Goal: Information Seeking & Learning: Compare options

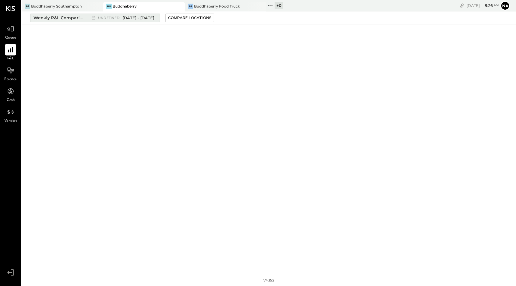
click at [62, 18] on div "Weekly P&L Comparison" at bounding box center [58, 18] width 51 height 6
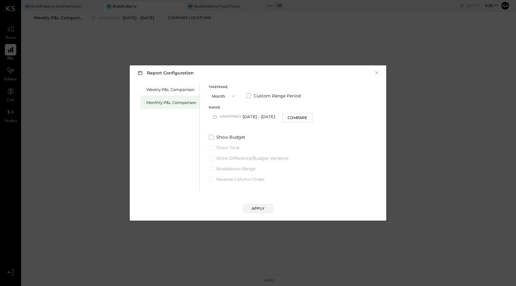
click at [162, 98] on div "Monthly P&L Comparison" at bounding box center [169, 102] width 59 height 13
click at [224, 97] on button "Month" at bounding box center [224, 96] width 30 height 11
click at [221, 130] on span "Year" at bounding box center [218, 128] width 8 height 4
click at [242, 116] on button "[DATE] - [DATE]" at bounding box center [241, 116] width 64 height 11
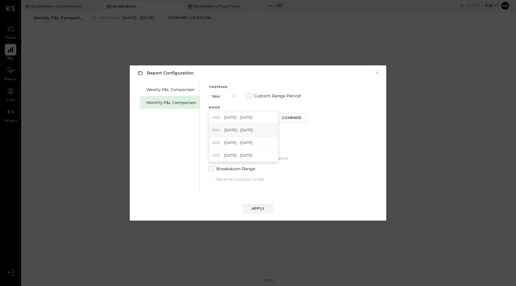
click at [242, 129] on span "[DATE] - [DATE]" at bounding box center [238, 130] width 29 height 5
click at [253, 209] on div "Apply" at bounding box center [258, 208] width 13 height 5
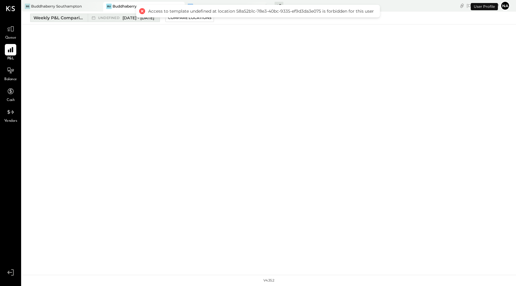
click at [57, 17] on div "Weekly P&L Comparison" at bounding box center [58, 18] width 51 height 6
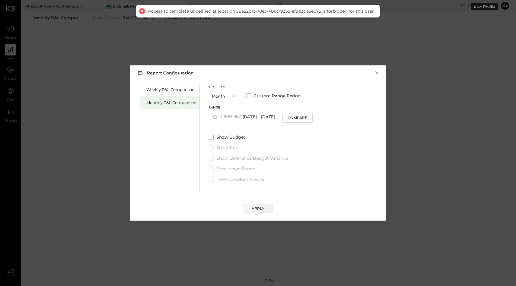
click at [172, 101] on div "Monthly P&L Comparison" at bounding box center [171, 103] width 50 height 6
click at [229, 94] on button "Month" at bounding box center [224, 96] width 30 height 11
click at [217, 127] on span "Year" at bounding box center [218, 128] width 8 height 4
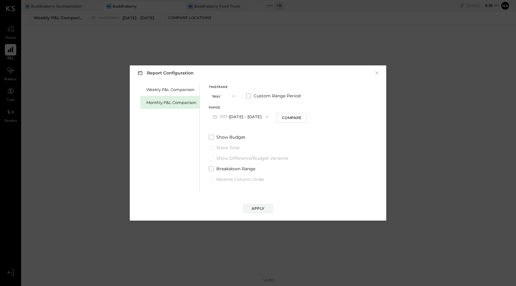
click at [252, 112] on button "[DATE] - [DATE]" at bounding box center [241, 116] width 64 height 11
click at [248, 131] on span "[DATE] - [DATE]" at bounding box center [238, 130] width 29 height 5
click at [250, 205] on button "Apply" at bounding box center [258, 209] width 30 height 10
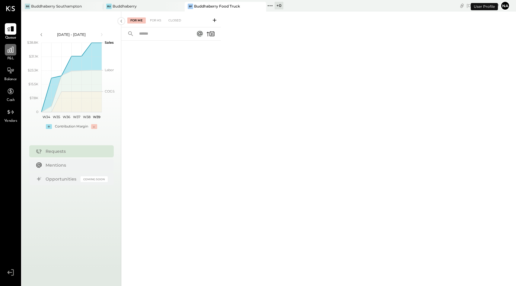
click at [9, 55] on div at bounding box center [10, 49] width 11 height 11
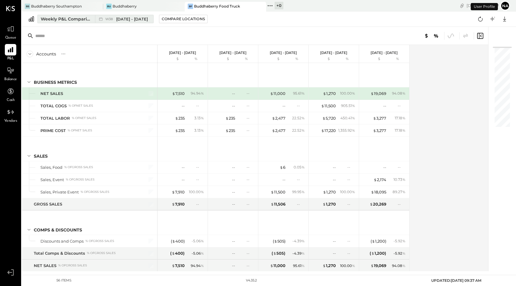
click at [68, 21] on div "Weekly P&L Comparison" at bounding box center [66, 19] width 51 height 6
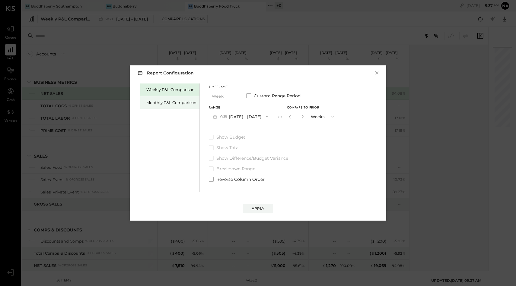
click at [178, 99] on div "Monthly P&L Comparison" at bounding box center [169, 102] width 59 height 13
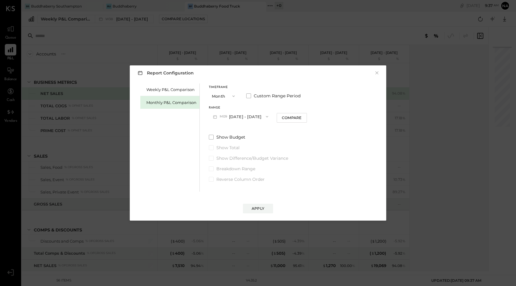
click at [229, 116] on button "M09 [DATE] - [DATE]" at bounding box center [241, 116] width 64 height 11
click at [223, 94] on button "Month" at bounding box center [224, 96] width 30 height 11
click at [223, 126] on div "Year" at bounding box center [224, 128] width 30 height 11
click at [238, 119] on button "[DATE] - [DATE]" at bounding box center [241, 116] width 64 height 11
click at [240, 127] on div "[DATE] - [DATE]" at bounding box center [243, 130] width 69 height 13
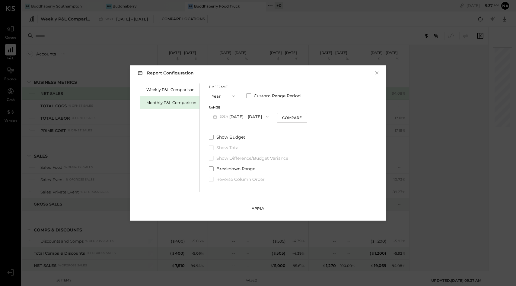
click at [262, 208] on div "Apply" at bounding box center [258, 208] width 13 height 5
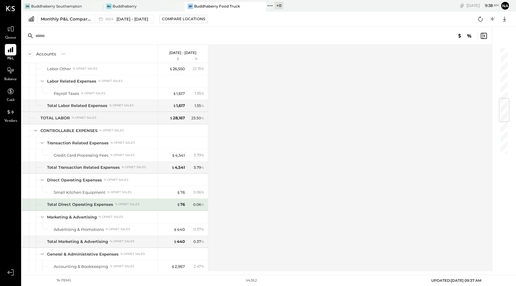
scroll to position [172, 0]
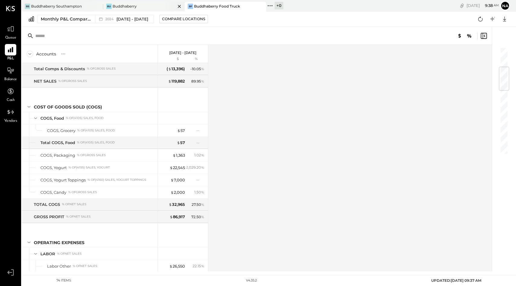
click at [147, 4] on div "Bu Buddhaberry" at bounding box center [139, 6] width 72 height 5
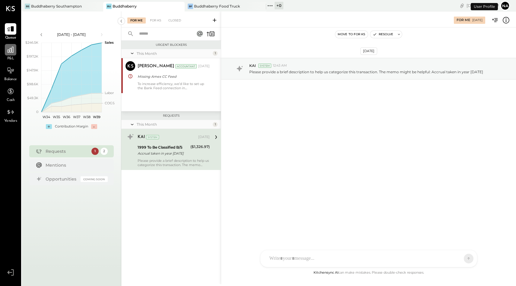
click at [8, 53] on icon at bounding box center [11, 50] width 8 height 8
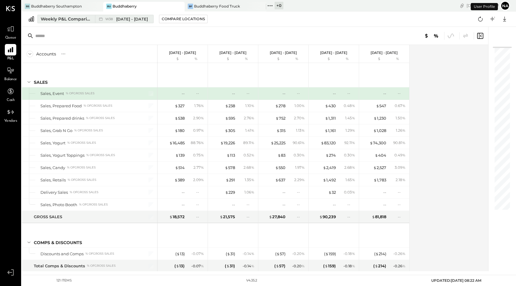
click at [65, 21] on div "Weekly P&L Comparison" at bounding box center [66, 19] width 51 height 6
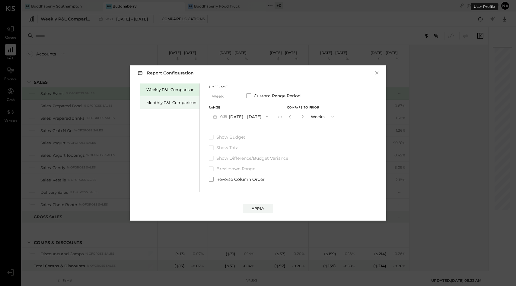
click at [166, 103] on div "Monthly P&L Comparison" at bounding box center [171, 103] width 50 height 6
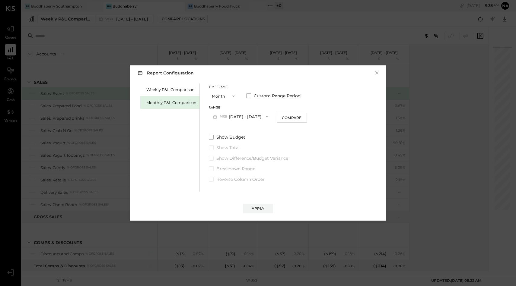
click at [217, 101] on button "Month" at bounding box center [224, 96] width 30 height 11
click at [221, 129] on span "Year" at bounding box center [218, 128] width 8 height 4
click at [236, 116] on button "[DATE] - [DATE]" at bounding box center [241, 116] width 64 height 11
click at [237, 129] on span "[DATE] - [DATE]" at bounding box center [238, 130] width 29 height 5
click at [253, 210] on div "Apply" at bounding box center [258, 208] width 13 height 5
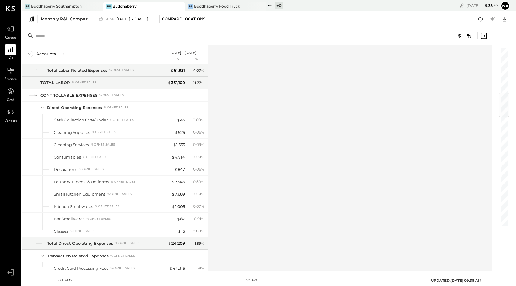
scroll to position [359, 0]
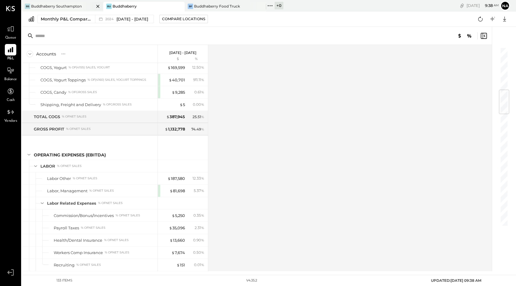
click at [80, 5] on div "Buddhaberry Southampton" at bounding box center [56, 6] width 51 height 5
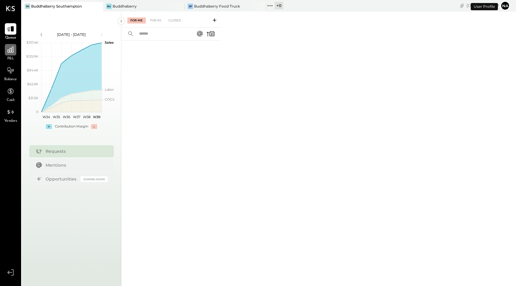
click at [11, 55] on div "P&L" at bounding box center [10, 52] width 11 height 17
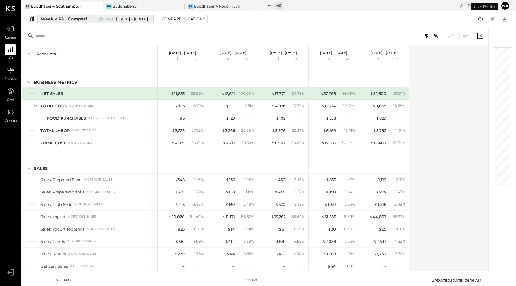
click at [79, 19] on div "Weekly P&L Comparison" at bounding box center [66, 19] width 51 height 6
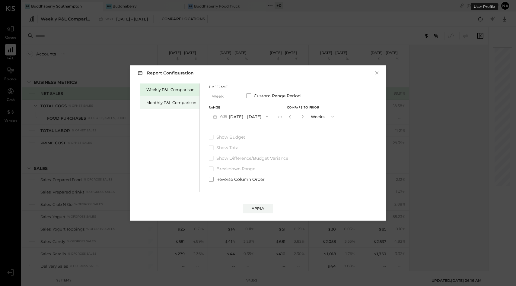
click at [179, 102] on div "Monthly P&L Comparison" at bounding box center [171, 103] width 50 height 6
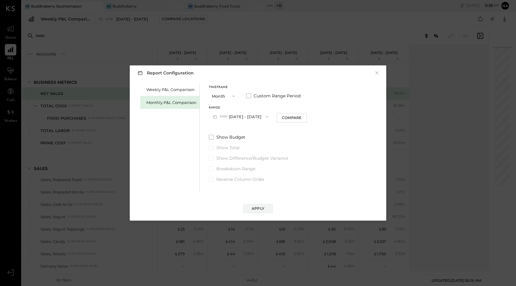
click at [219, 98] on button "Month" at bounding box center [224, 96] width 30 height 11
click at [225, 129] on div "Year" at bounding box center [224, 128] width 30 height 11
click at [251, 118] on button "[DATE] - [DATE]" at bounding box center [241, 116] width 64 height 11
click at [246, 128] on span "[DATE] - [DATE]" at bounding box center [238, 130] width 29 height 5
click at [253, 208] on div "Apply" at bounding box center [258, 208] width 13 height 5
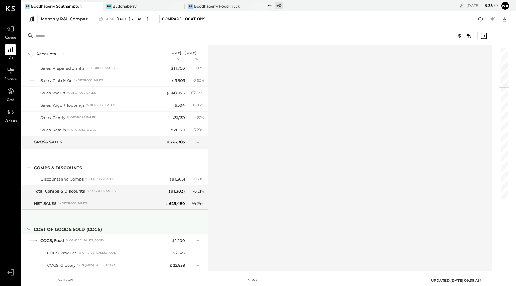
scroll to position [145, 0]
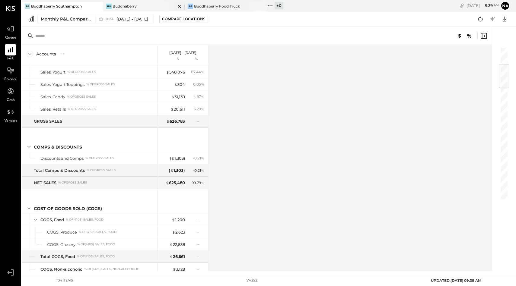
click at [126, 4] on div "Buddhaberry" at bounding box center [125, 6] width 24 height 5
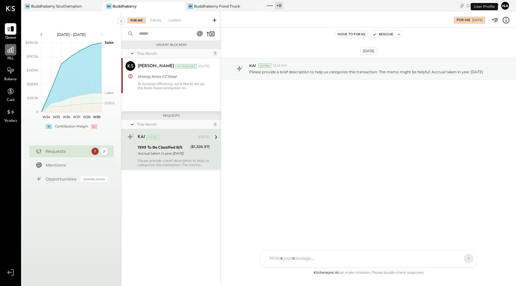
click at [11, 51] on icon at bounding box center [11, 50] width 6 height 6
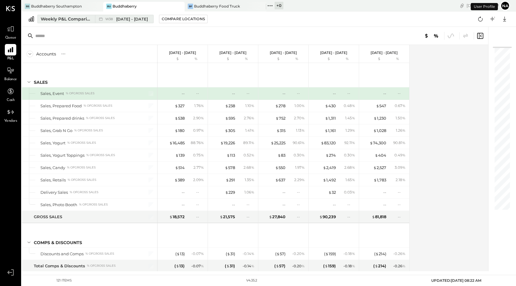
click at [62, 20] on div "Weekly P&L Comparison" at bounding box center [66, 19] width 51 height 6
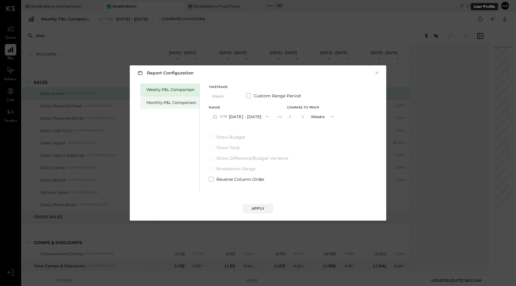
click at [154, 100] on div "Monthly P&L Comparison" at bounding box center [171, 103] width 50 height 6
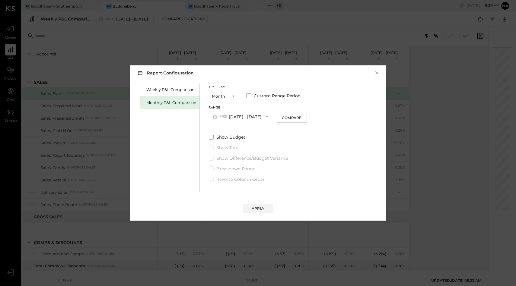
click at [220, 95] on button "Month" at bounding box center [224, 96] width 30 height 11
click at [221, 131] on div "Year" at bounding box center [224, 128] width 30 height 11
click at [246, 114] on button "[DATE] - [DATE]" at bounding box center [241, 116] width 64 height 11
click at [246, 125] on div "[DATE] - [DATE]" at bounding box center [243, 130] width 69 height 13
click at [264, 209] on div "Apply" at bounding box center [258, 208] width 13 height 5
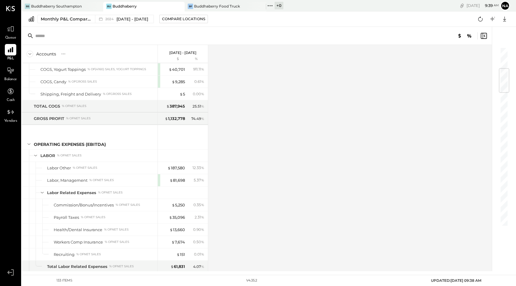
scroll to position [147, 0]
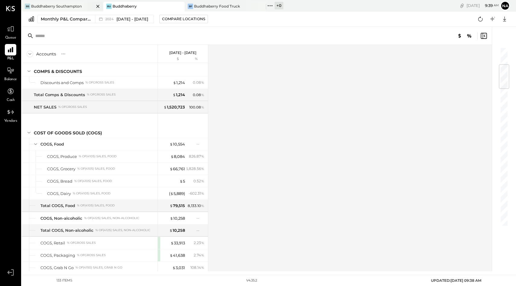
click at [72, 5] on div "Buddhaberry Southampton" at bounding box center [56, 6] width 51 height 5
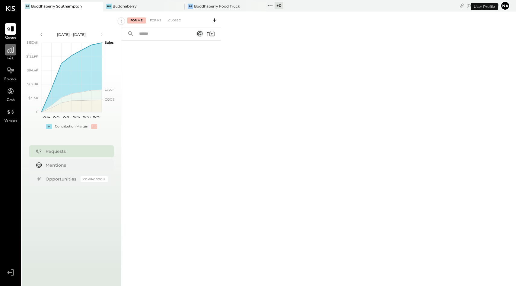
click at [9, 52] on icon at bounding box center [11, 50] width 6 height 6
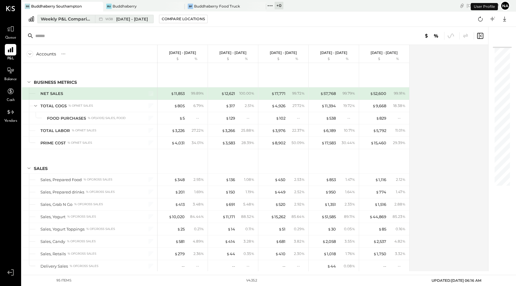
click at [71, 17] on div "Weekly P&L Comparison" at bounding box center [66, 19] width 51 height 6
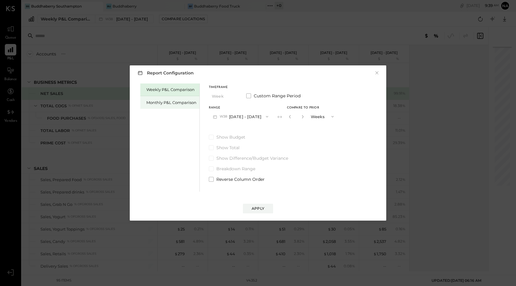
click at [160, 98] on div "Monthly P&L Comparison" at bounding box center [169, 102] width 59 height 13
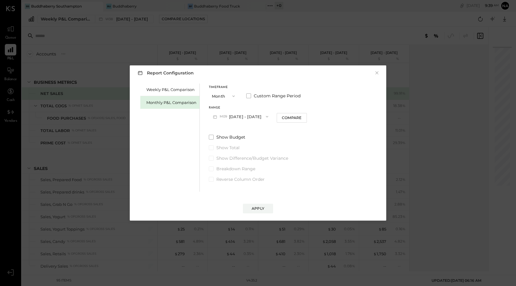
click at [219, 100] on button "Month" at bounding box center [224, 96] width 30 height 11
click at [221, 129] on span "Year" at bounding box center [218, 128] width 8 height 4
click at [240, 119] on button "[DATE] - [DATE]" at bounding box center [241, 116] width 64 height 11
click at [241, 132] on span "[DATE] - [DATE]" at bounding box center [238, 130] width 29 height 5
click at [261, 210] on div "Apply" at bounding box center [258, 208] width 13 height 5
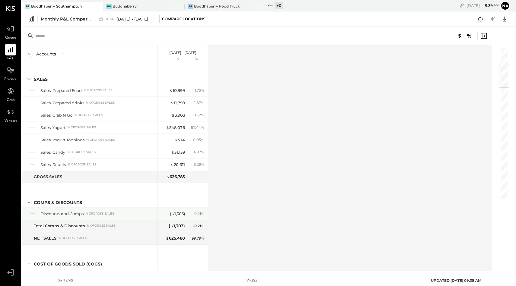
scroll to position [145, 0]
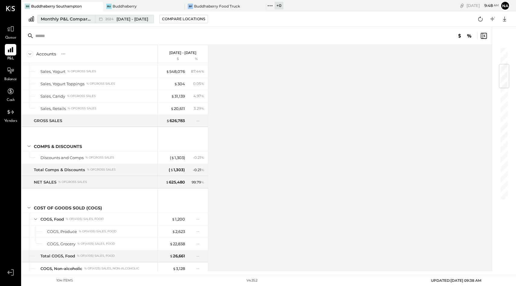
click at [74, 18] on div "Monthly P&L Comparison" at bounding box center [66, 19] width 51 height 6
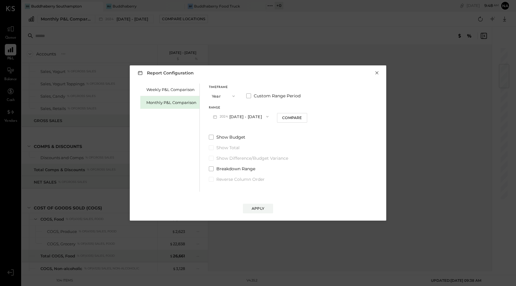
click at [375, 73] on button "×" at bounding box center [376, 73] width 5 height 6
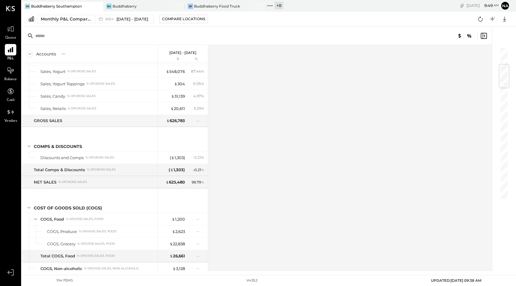
click at [71, 8] on div "Buddhaberry Southampton" at bounding box center [56, 6] width 51 height 5
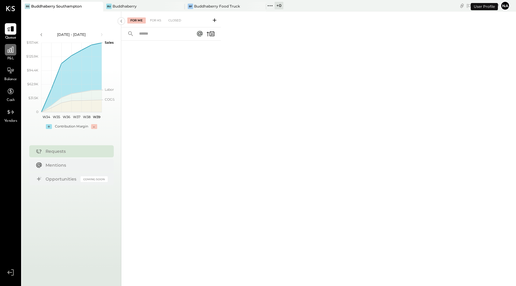
click at [8, 50] on icon at bounding box center [11, 50] width 6 height 6
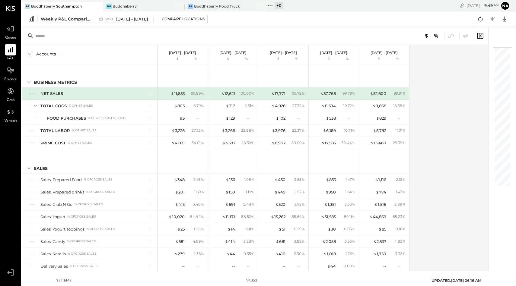
click at [58, 10] on div "BS Buddhaberry Southampton" at bounding box center [62, 7] width 81 height 10
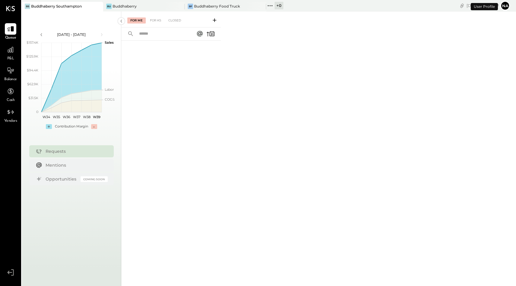
click at [5, 53] on div "P&L" at bounding box center [10, 52] width 17 height 17
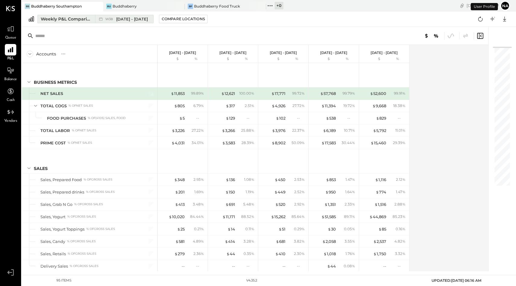
click at [58, 18] on div "Weekly P&L Comparison" at bounding box center [66, 19] width 51 height 6
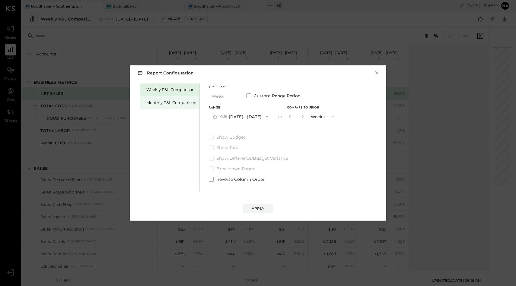
click at [175, 102] on div "Monthly P&L Comparison" at bounding box center [171, 103] width 50 height 6
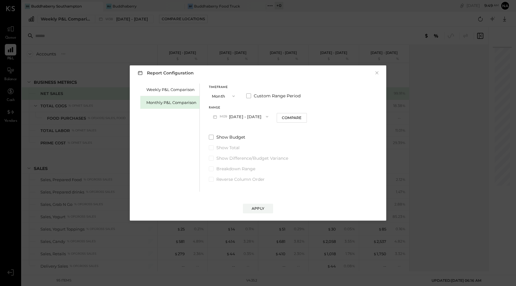
click at [218, 93] on button "Month" at bounding box center [224, 96] width 30 height 11
click at [245, 94] on div "Timeframe Month Month Quarter YTD Year Custom Range Period" at bounding box center [258, 94] width 98 height 16
click at [248, 95] on span at bounding box center [248, 96] width 5 height 5
click at [234, 116] on button "[DATE]" at bounding box center [227, 116] width 36 height 11
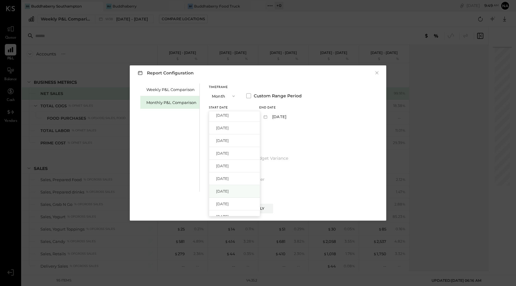
click at [229, 194] on span "[DATE]" at bounding box center [222, 191] width 13 height 5
click at [290, 117] on button "[DATE]" at bounding box center [277, 116] width 36 height 11
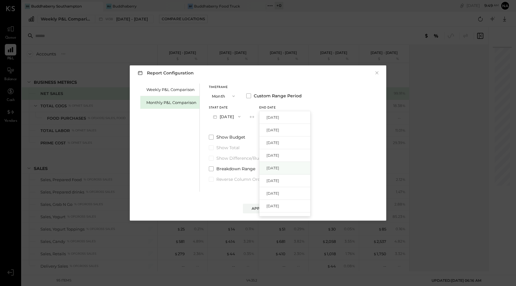
scroll to position [110, 0]
click at [279, 171] on span "[DATE]" at bounding box center [272, 171] width 13 height 5
click at [268, 209] on button "Apply" at bounding box center [258, 209] width 30 height 10
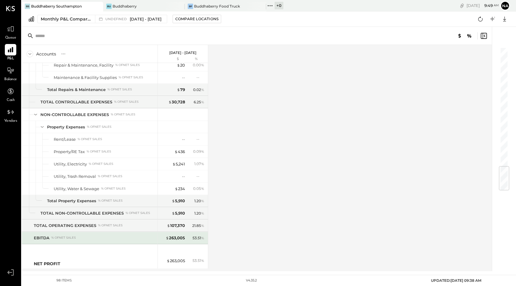
scroll to position [1017, 0]
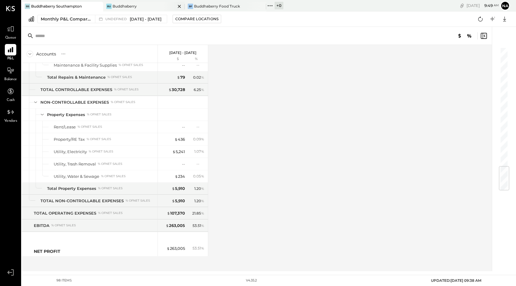
click at [141, 8] on div "Bu Buddhaberry" at bounding box center [139, 6] width 72 height 5
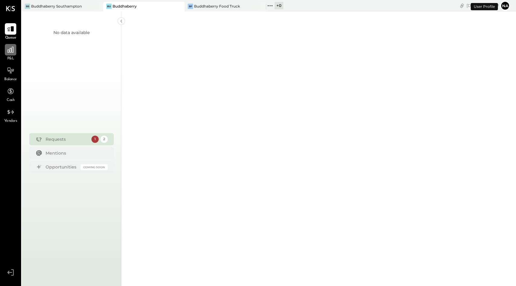
click at [11, 51] on icon at bounding box center [11, 50] width 8 height 8
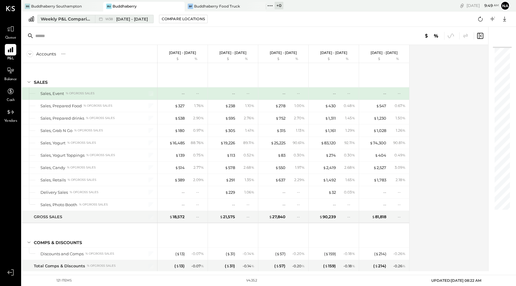
click at [75, 20] on div "Weekly P&L Comparison" at bounding box center [66, 19] width 51 height 6
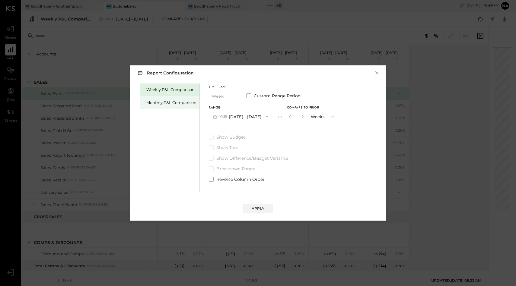
click at [166, 104] on div "Monthly P&L Comparison" at bounding box center [171, 103] width 50 height 6
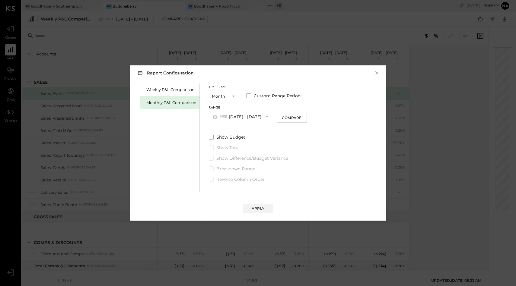
click at [211, 94] on button "Month" at bounding box center [224, 96] width 30 height 11
click at [249, 95] on span at bounding box center [248, 96] width 5 height 5
click at [235, 114] on button "[DATE]" at bounding box center [227, 116] width 36 height 11
click at [229, 157] on span "[DATE]" at bounding box center [222, 159] width 13 height 5
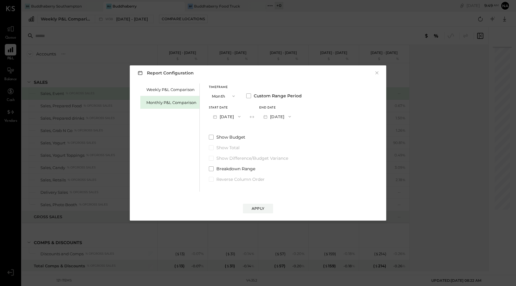
click at [228, 114] on button "[DATE]" at bounding box center [227, 116] width 36 height 11
click at [229, 167] on div "[DATE]" at bounding box center [234, 164] width 51 height 13
click at [232, 116] on button "[DATE]" at bounding box center [227, 116] width 36 height 11
drag, startPoint x: 231, startPoint y: 167, endPoint x: 222, endPoint y: 107, distance: 61.1
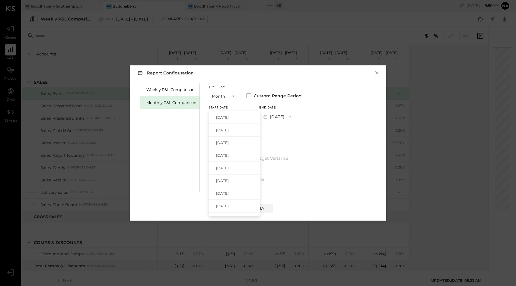
click at [222, 105] on div "Timeframe Month Custom Range Period Start Date [DATE] [DATE] [DATE] [DATE] [DAT…" at bounding box center [255, 104] width 93 height 36
click at [223, 96] on button "Month" at bounding box center [224, 96] width 30 height 11
click at [219, 127] on span "Year" at bounding box center [218, 128] width 8 height 4
click at [227, 118] on span "2025" at bounding box center [224, 116] width 9 height 5
click at [219, 99] on button "Year" at bounding box center [224, 96] width 30 height 11
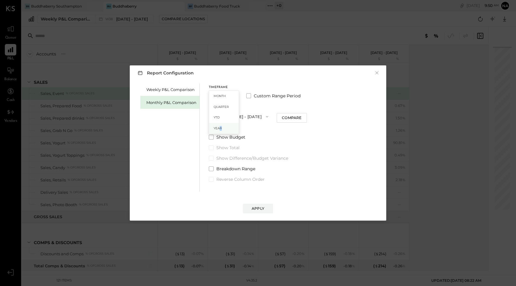
click at [220, 131] on div "Year" at bounding box center [224, 128] width 30 height 11
click at [229, 115] on span "2025" at bounding box center [224, 116] width 9 height 5
click at [224, 96] on button "Year" at bounding box center [224, 96] width 30 height 11
click at [222, 96] on span "Month" at bounding box center [220, 96] width 12 height 4
click at [231, 115] on button "M09 [DATE] - [DATE]" at bounding box center [241, 116] width 64 height 11
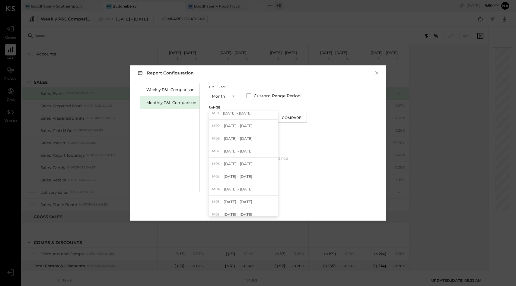
scroll to position [149, 0]
click at [235, 174] on span "[DATE] - [DATE]" at bounding box center [238, 171] width 29 height 5
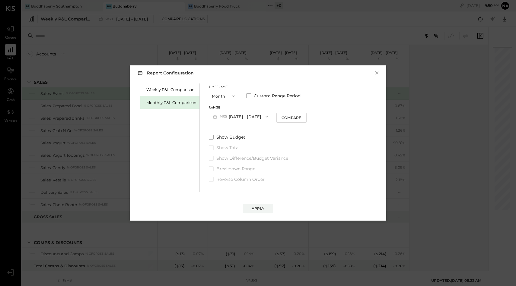
click at [245, 93] on div "Timeframe Month Custom Range Period" at bounding box center [258, 94] width 98 height 16
click at [247, 95] on span at bounding box center [248, 96] width 5 height 5
click at [234, 116] on button "[DATE]" at bounding box center [227, 116] width 36 height 11
click at [278, 114] on button "[DATE]" at bounding box center [277, 116] width 36 height 11
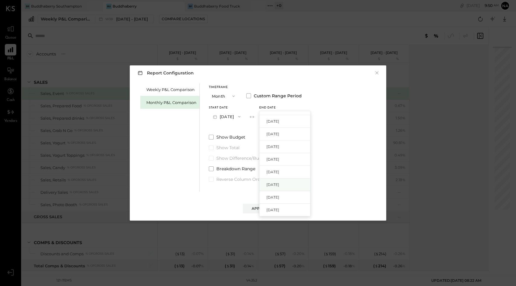
click at [279, 184] on span "[DATE]" at bounding box center [272, 184] width 13 height 5
click at [264, 207] on button "Apply" at bounding box center [258, 209] width 30 height 10
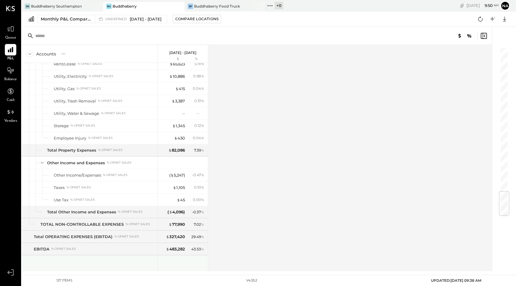
scroll to position [1227, 0]
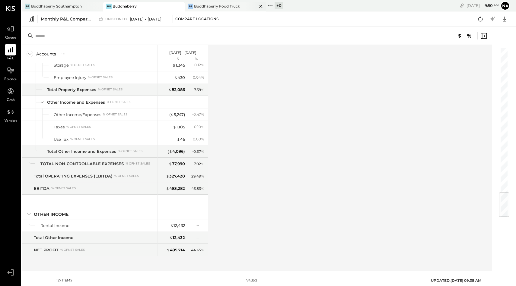
click at [215, 5] on div "Buddhaberry Food Truck" at bounding box center [217, 6] width 46 height 5
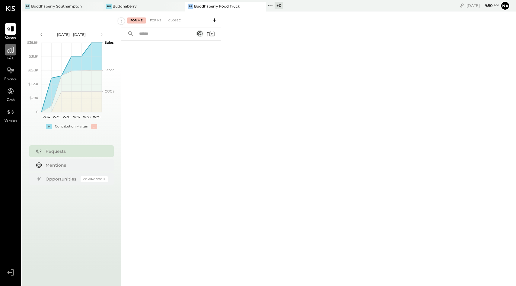
click at [14, 53] on icon at bounding box center [11, 50] width 8 height 8
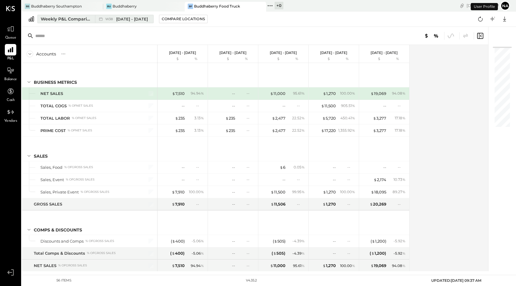
click at [68, 18] on div "Weekly P&L Comparison" at bounding box center [66, 19] width 51 height 6
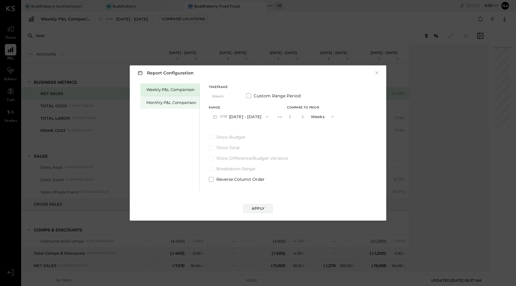
click at [171, 101] on div "Monthly P&L Comparison" at bounding box center [171, 103] width 50 height 6
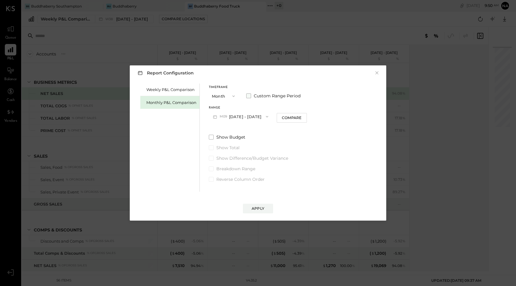
click at [247, 95] on span at bounding box center [248, 96] width 5 height 5
click at [234, 118] on button "[DATE]" at bounding box center [227, 116] width 36 height 11
click at [231, 143] on div "[DATE]" at bounding box center [234, 149] width 51 height 13
click at [285, 115] on button "[DATE]" at bounding box center [277, 116] width 36 height 11
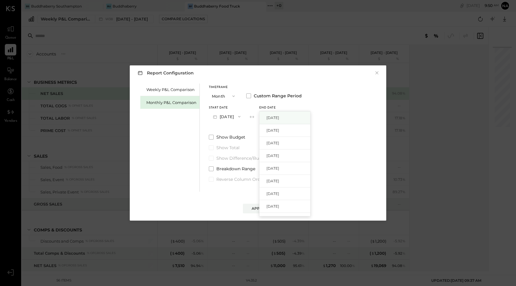
scroll to position [92, 0]
click at [289, 187] on div "[DATE]" at bounding box center [284, 190] width 51 height 13
click at [263, 208] on div "Apply" at bounding box center [258, 208] width 13 height 5
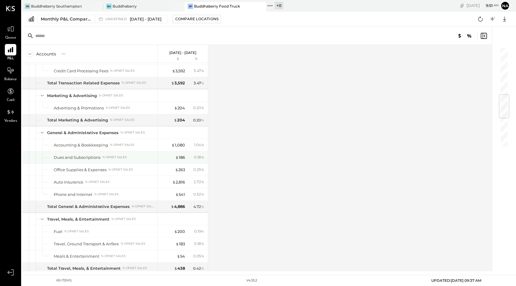
scroll to position [658, 0]
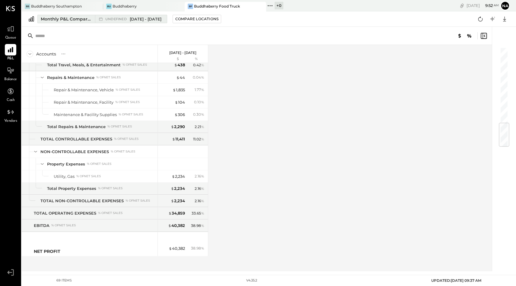
click at [133, 16] on span "[DATE] - [DATE]" at bounding box center [146, 19] width 32 height 6
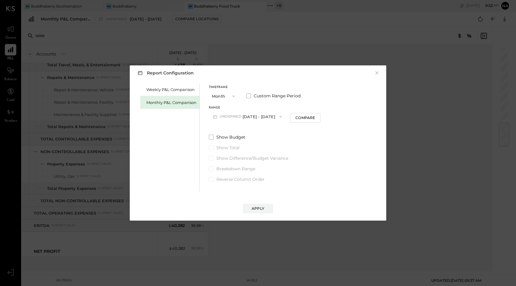
click at [240, 115] on span "undefined" at bounding box center [231, 116] width 23 height 5
click at [232, 165] on div "M05 [DATE] - [DATE]" at bounding box center [247, 168] width 77 height 13
click at [249, 97] on span at bounding box center [248, 96] width 5 height 5
click at [287, 116] on button "[DATE]" at bounding box center [277, 116] width 36 height 11
click at [279, 128] on span "[DATE]" at bounding box center [272, 130] width 13 height 5
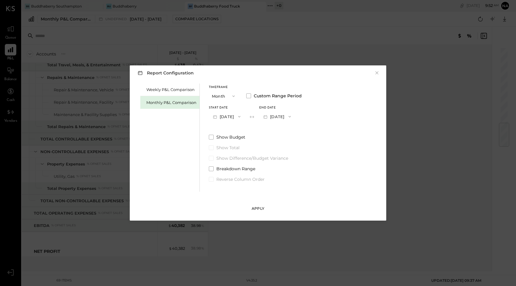
click at [258, 205] on button "Apply" at bounding box center [258, 209] width 30 height 10
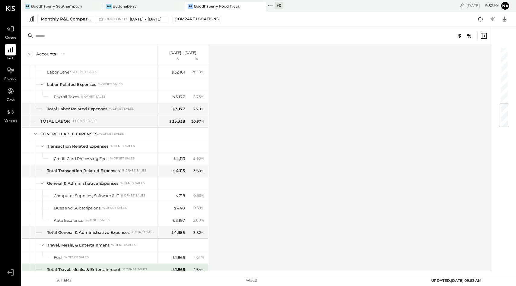
scroll to position [497, 0]
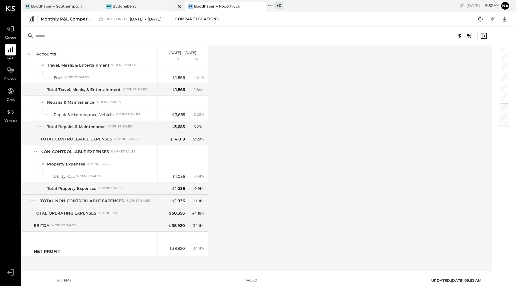
click at [117, 2] on div "Bu Buddhaberry" at bounding box center [143, 7] width 81 height 10
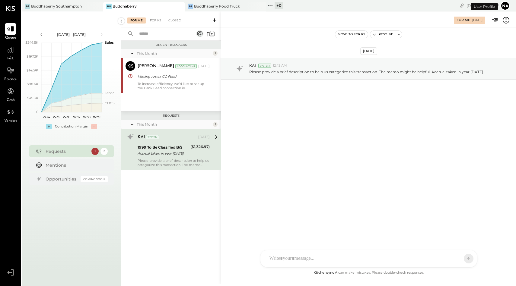
click at [14, 56] on div "P&L" at bounding box center [10, 52] width 11 height 17
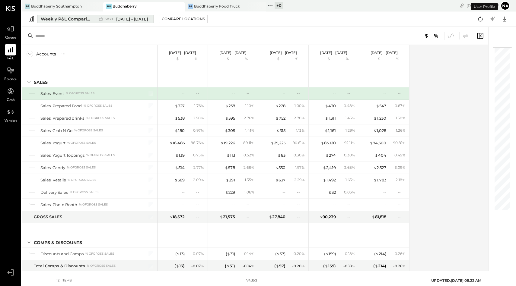
click at [69, 19] on div "Weekly P&L Comparison" at bounding box center [66, 19] width 51 height 6
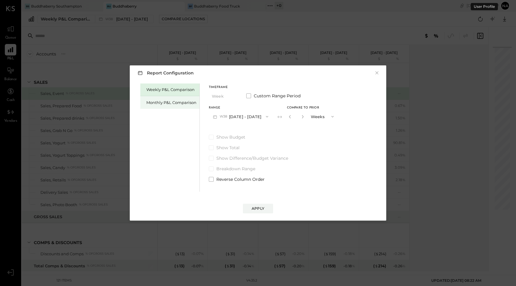
click at [171, 99] on div "Monthly P&L Comparison" at bounding box center [169, 102] width 59 height 13
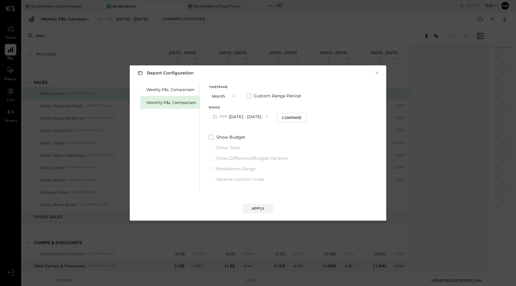
click at [232, 99] on button "Month" at bounding box center [224, 96] width 30 height 11
click at [249, 96] on span at bounding box center [248, 96] width 5 height 5
click at [237, 113] on button "[DATE]" at bounding box center [227, 116] width 36 height 11
click at [229, 169] on span "[DATE]" at bounding box center [222, 168] width 13 height 5
click at [292, 111] on div "End date [DATE]" at bounding box center [277, 115] width 36 height 16
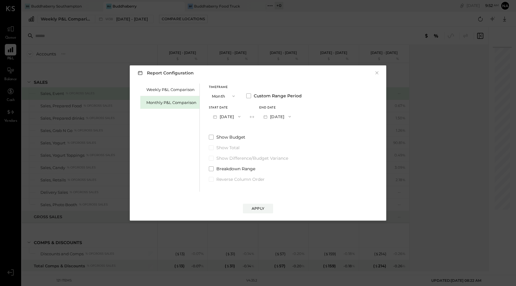
click at [292, 116] on button "[DATE]" at bounding box center [277, 116] width 36 height 11
click at [279, 130] on span "[DATE]" at bounding box center [272, 130] width 13 height 5
click at [266, 205] on button "Apply" at bounding box center [258, 209] width 30 height 10
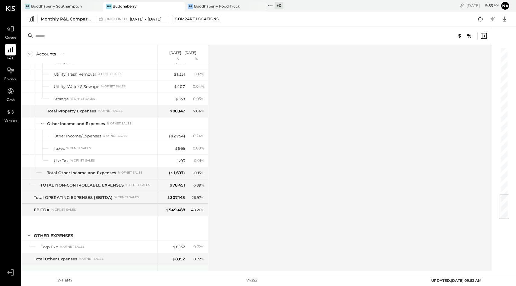
scroll to position [1252, 0]
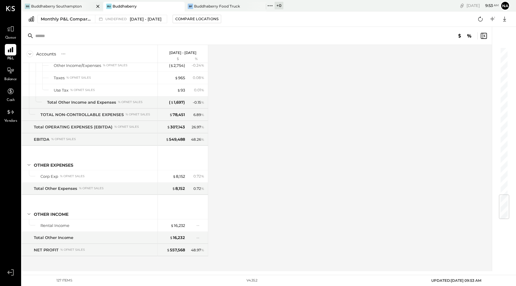
click at [65, 3] on div "BS Buddhaberry Southampton" at bounding box center [62, 7] width 81 height 10
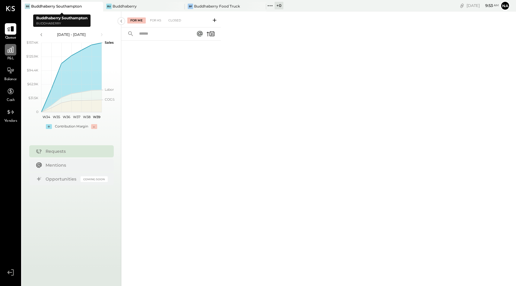
click at [13, 54] on div at bounding box center [10, 49] width 11 height 11
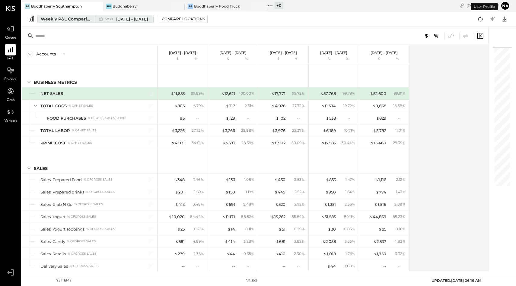
click at [74, 20] on div "Weekly P&L Comparison" at bounding box center [66, 19] width 51 height 6
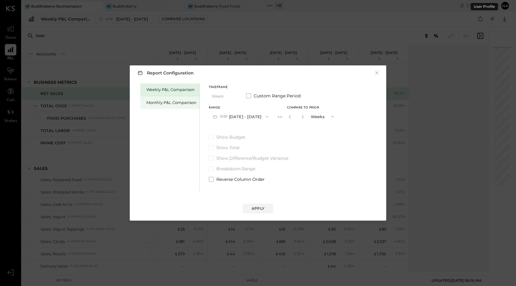
click at [163, 105] on div "Monthly P&L Comparison" at bounding box center [171, 103] width 50 height 6
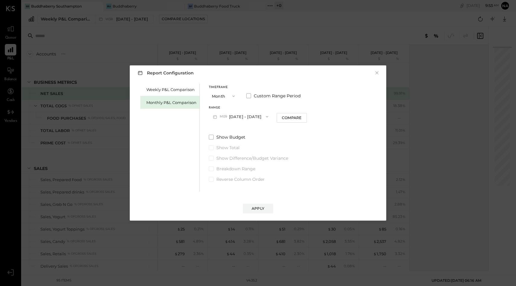
click at [248, 91] on div "Timeframe Month Custom Range Period" at bounding box center [258, 94] width 98 height 16
click at [248, 96] on span at bounding box center [248, 96] width 5 height 5
click at [237, 114] on button "[DATE]" at bounding box center [227, 116] width 36 height 11
click at [229, 168] on span "[DATE]" at bounding box center [222, 168] width 13 height 5
click at [294, 114] on button "[DATE]" at bounding box center [277, 116] width 36 height 11
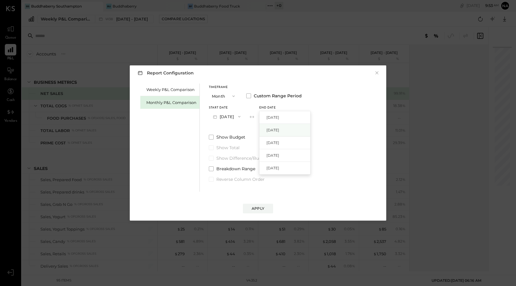
click at [279, 130] on span "[DATE]" at bounding box center [272, 130] width 13 height 5
click at [260, 212] on button "Apply" at bounding box center [258, 209] width 30 height 10
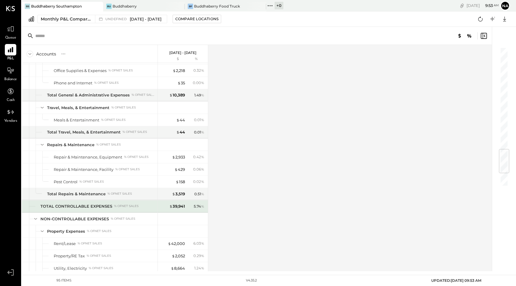
scroll to position [980, 0]
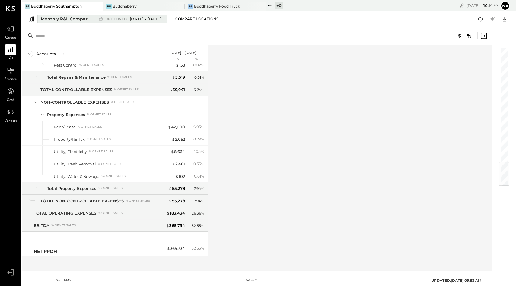
click at [125, 20] on span "undefined" at bounding box center [116, 18] width 23 height 3
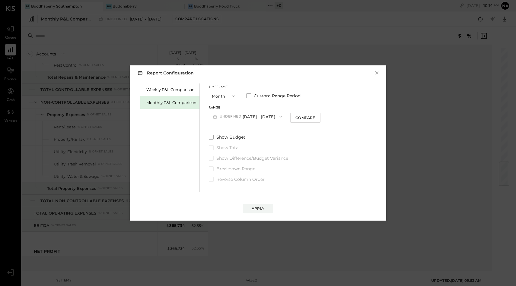
click at [233, 93] on button "Month" at bounding box center [224, 96] width 30 height 11
click at [221, 117] on div "YTD" at bounding box center [224, 117] width 30 height 11
click at [211, 122] on span at bounding box center [211, 121] width 5 height 5
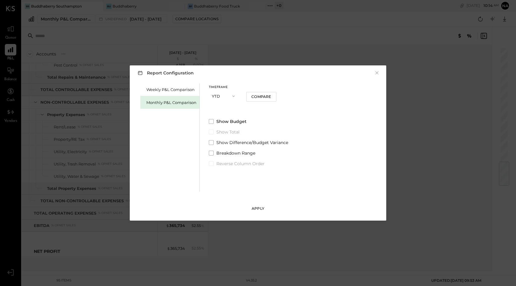
click at [255, 208] on div "Apply" at bounding box center [258, 208] width 13 height 5
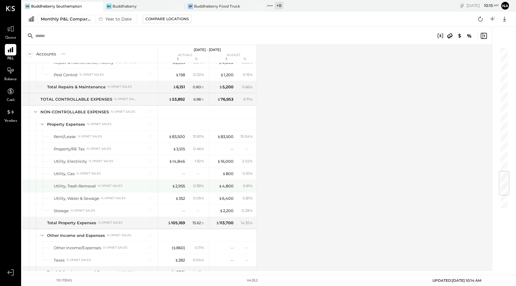
scroll to position [1165, 0]
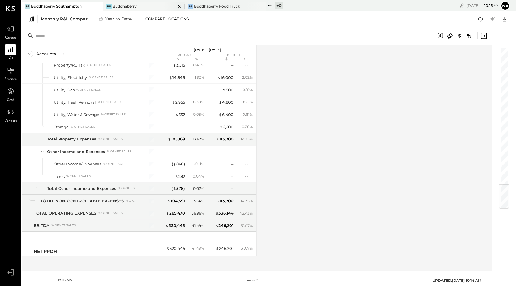
click at [158, 4] on div "Bu Buddhaberry" at bounding box center [139, 6] width 72 height 5
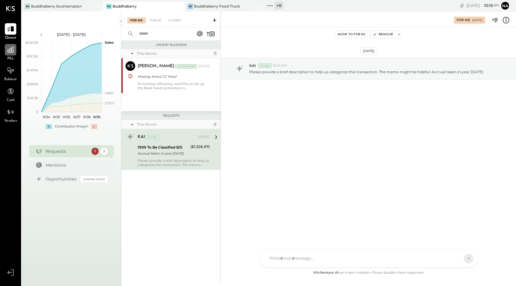
click at [14, 45] on div at bounding box center [10, 49] width 11 height 11
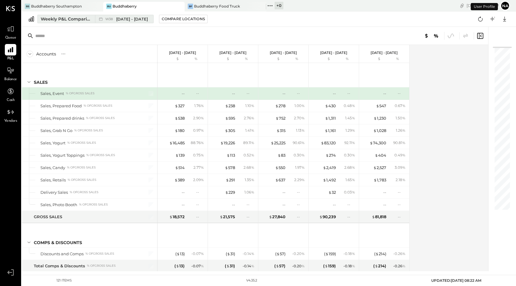
click at [65, 18] on div "Weekly P&L Comparison" at bounding box center [66, 19] width 51 height 6
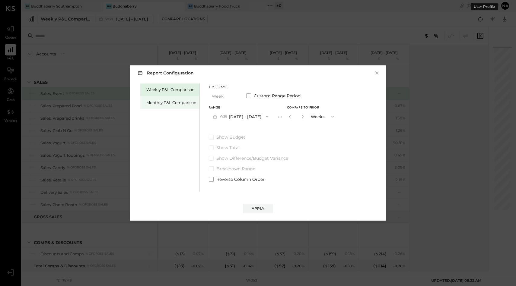
click at [161, 105] on div "Monthly P&L Comparison" at bounding box center [171, 103] width 50 height 6
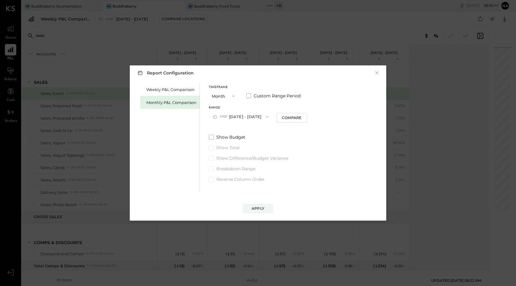
click at [228, 95] on span "button" at bounding box center [232, 96] width 8 height 5
click at [218, 114] on div "YTD" at bounding box center [224, 117] width 30 height 11
click at [211, 121] on span at bounding box center [211, 121] width 5 height 5
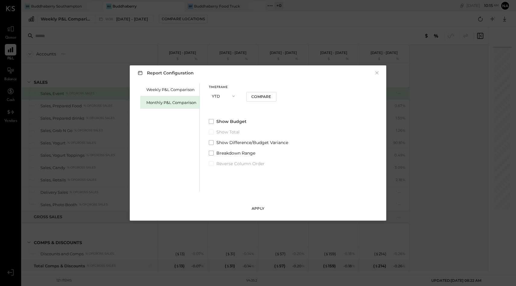
click at [263, 208] on div "Apply" at bounding box center [258, 208] width 13 height 5
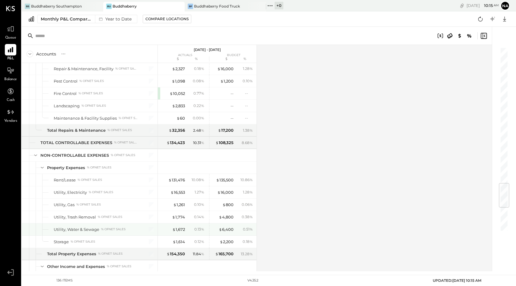
scroll to position [1351, 0]
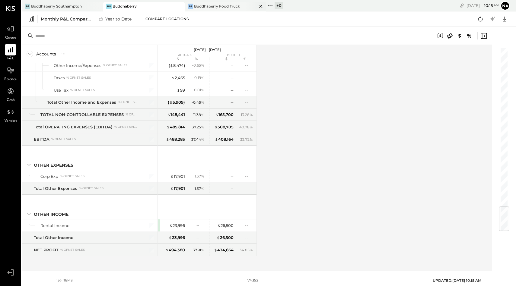
click at [218, 5] on div "Buddhaberry Food Truck" at bounding box center [217, 6] width 46 height 5
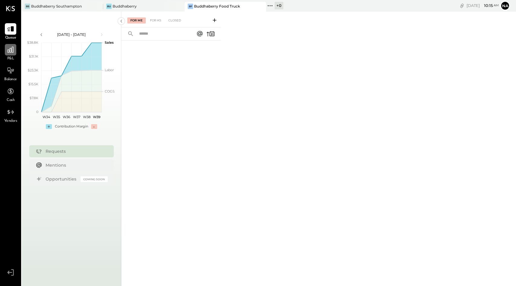
click at [13, 48] on icon at bounding box center [11, 50] width 8 height 8
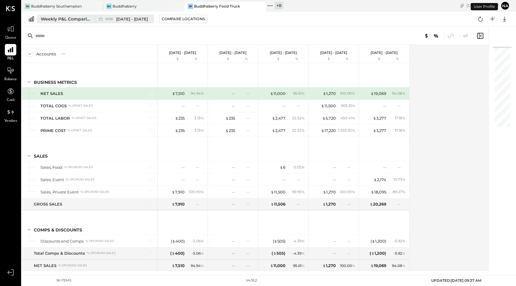
click at [58, 19] on div "Weekly P&L Comparison" at bounding box center [66, 19] width 51 height 6
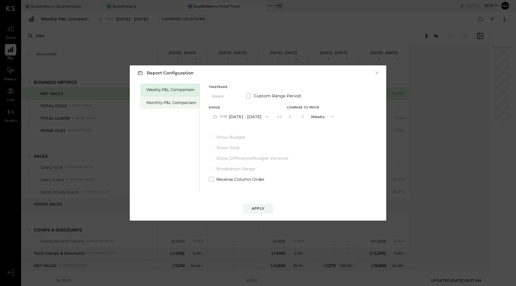
click at [176, 101] on div "Monthly P&L Comparison" at bounding box center [171, 103] width 50 height 6
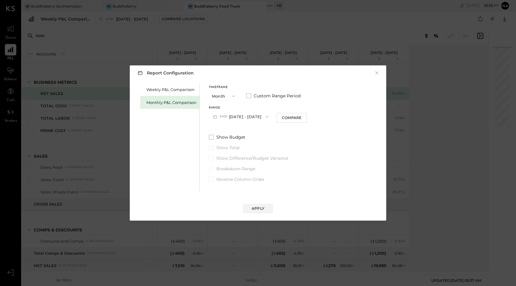
click at [229, 118] on button "M09 [DATE] - [DATE]" at bounding box center [241, 116] width 64 height 11
click at [249, 95] on span at bounding box center [248, 96] width 5 height 5
click at [222, 96] on button "Month" at bounding box center [224, 96] width 30 height 11
click at [220, 117] on div "YTD" at bounding box center [224, 117] width 30 height 11
click at [209, 121] on span at bounding box center [211, 121] width 5 height 5
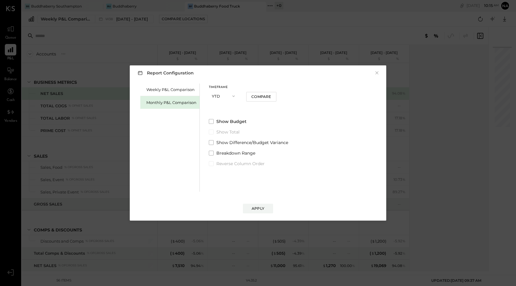
click at [258, 203] on div "Apply" at bounding box center [258, 203] width 244 height 22
click at [258, 210] on div "Apply" at bounding box center [258, 208] width 13 height 5
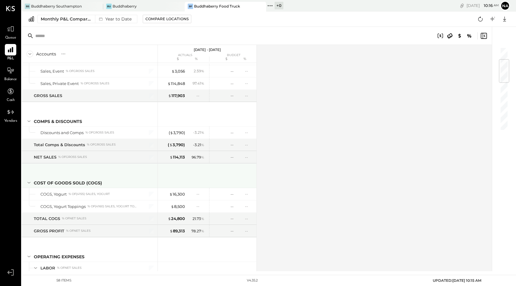
scroll to position [522, 0]
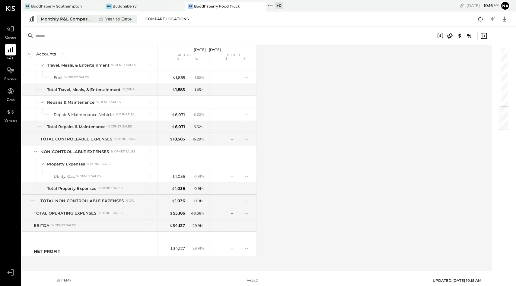
click at [73, 20] on div "Monthly P&L Comparison" at bounding box center [66, 19] width 51 height 6
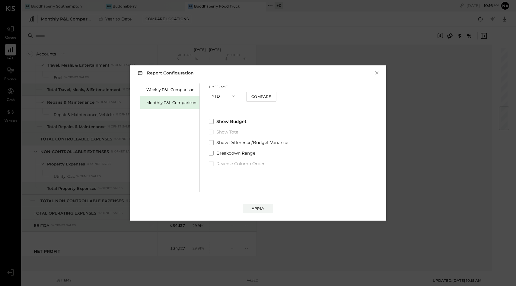
click at [224, 95] on button "YTD" at bounding box center [224, 96] width 30 height 11
click at [218, 95] on span "Month" at bounding box center [220, 96] width 12 height 4
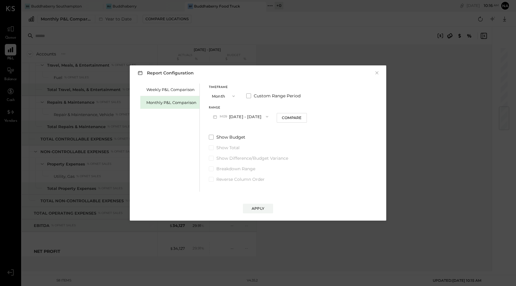
click at [225, 119] on span "M09" at bounding box center [224, 116] width 9 height 5
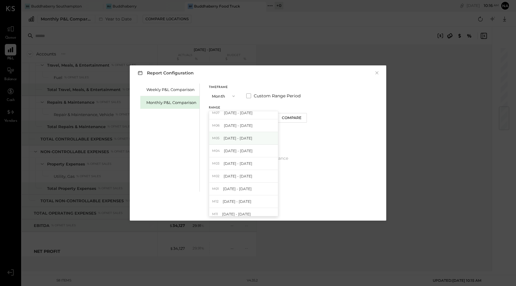
scroll to position [37, 0]
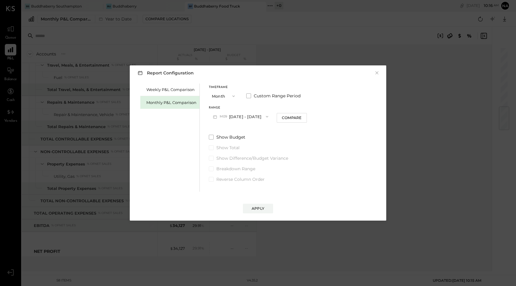
click at [250, 93] on div "Timeframe Month Custom Range Period" at bounding box center [258, 94] width 98 height 16
click at [249, 95] on span at bounding box center [248, 96] width 5 height 5
click at [235, 114] on button "[DATE]" at bounding box center [227, 116] width 36 height 11
click at [280, 114] on button "[DATE]" at bounding box center [274, 116] width 30 height 11
click at [237, 118] on button "[DATE]" at bounding box center [227, 116] width 36 height 11
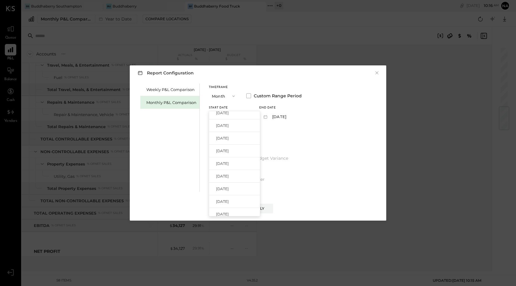
scroll to position [97, 0]
click at [229, 171] on span "[DATE]" at bounding box center [222, 172] width 13 height 5
click at [293, 115] on button "[DATE]" at bounding box center [277, 116] width 36 height 11
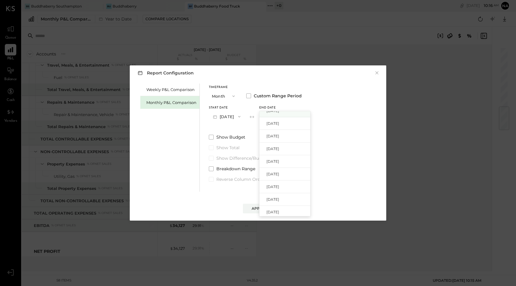
scroll to position [60, 0]
click at [279, 174] on span "[DATE]" at bounding box center [272, 171] width 13 height 5
click at [265, 208] on button "Apply" at bounding box center [258, 209] width 30 height 10
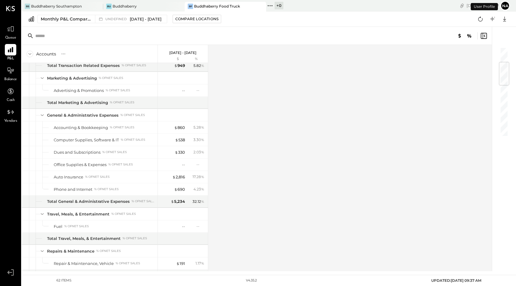
scroll to position [571, 0]
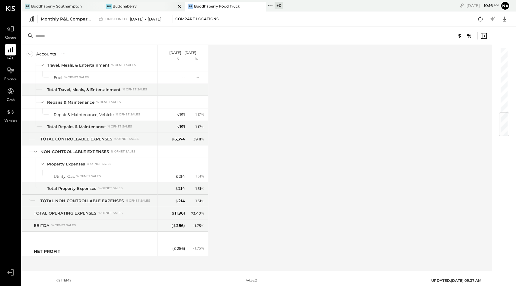
click at [130, 4] on div "Buddhaberry" at bounding box center [125, 6] width 24 height 5
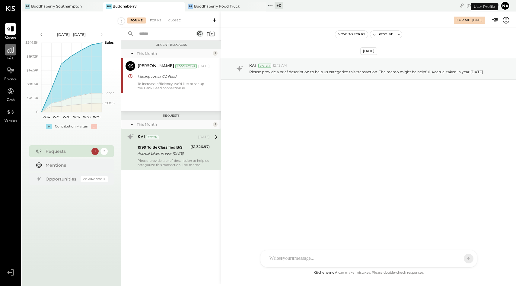
click at [13, 49] on icon at bounding box center [11, 50] width 6 height 6
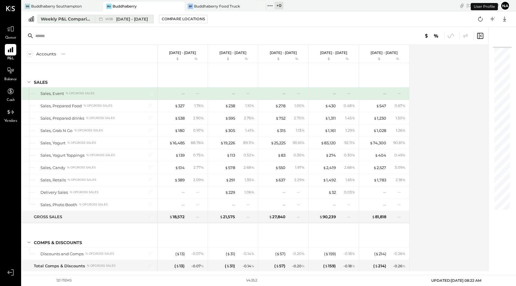
click at [84, 19] on div "Weekly P&L Comparison" at bounding box center [66, 19] width 51 height 6
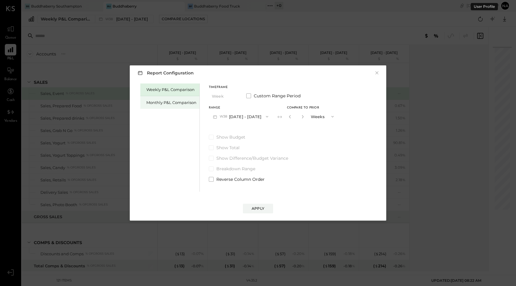
click at [167, 98] on div "Monthly P&L Comparison" at bounding box center [169, 102] width 59 height 13
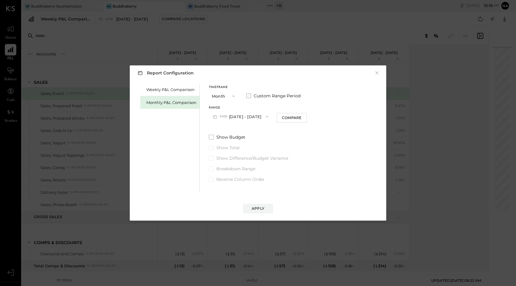
click at [247, 96] on span at bounding box center [248, 96] width 5 height 5
click at [233, 117] on button "[DATE]" at bounding box center [227, 116] width 36 height 11
click at [226, 154] on span "[DATE]" at bounding box center [222, 154] width 13 height 5
click at [295, 111] on button "[DATE]" at bounding box center [277, 116] width 36 height 11
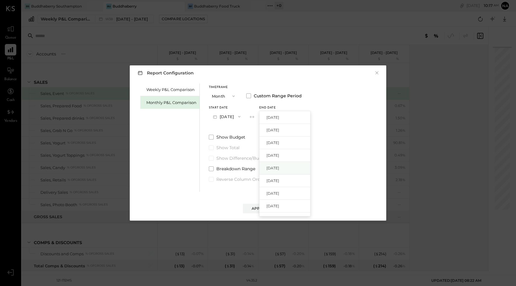
scroll to position [60, 0]
click at [279, 172] on span "[DATE]" at bounding box center [272, 171] width 13 height 5
click at [266, 204] on button "Apply" at bounding box center [258, 209] width 30 height 10
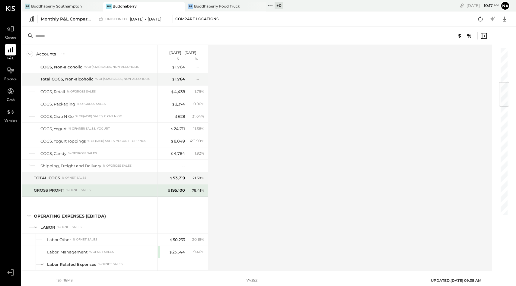
scroll to position [164, 0]
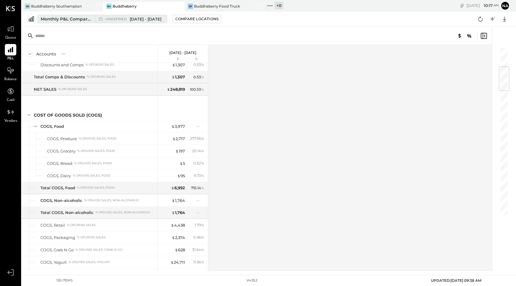
click at [153, 18] on span "[DATE] - [DATE]" at bounding box center [146, 19] width 32 height 6
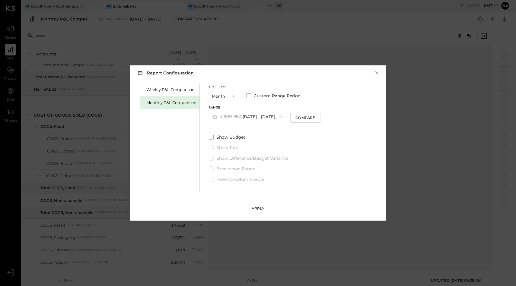
click at [252, 208] on div "Apply" at bounding box center [258, 208] width 13 height 5
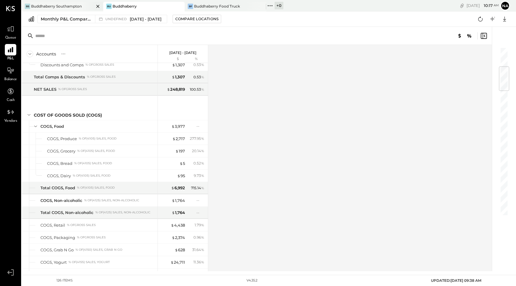
click at [88, 2] on div at bounding box center [92, 6] width 21 height 9
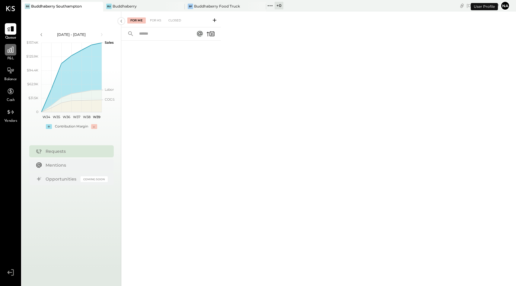
click at [13, 51] on icon at bounding box center [11, 50] width 8 height 8
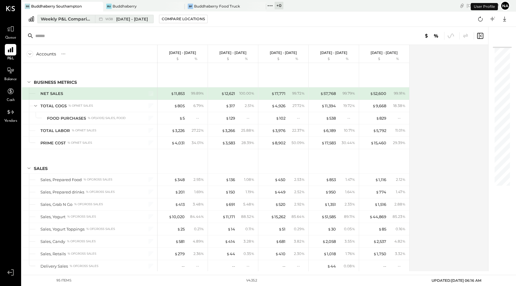
click at [59, 21] on div "Weekly P&L Comparison" at bounding box center [66, 19] width 51 height 6
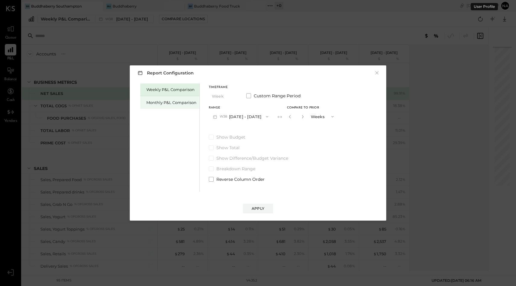
click at [163, 101] on div "Monthly P&L Comparison" at bounding box center [171, 103] width 50 height 6
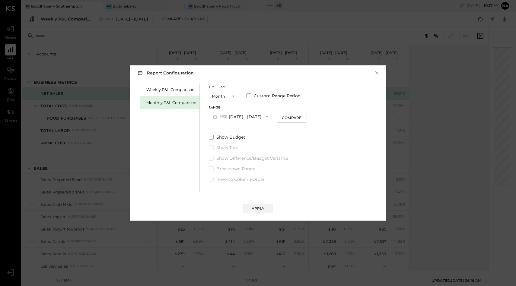
click at [232, 116] on button "M09 [DATE] - [DATE]" at bounding box center [241, 116] width 64 height 11
click at [248, 95] on span at bounding box center [248, 96] width 5 height 5
click at [225, 117] on button "[DATE]" at bounding box center [227, 116] width 36 height 11
click at [230, 163] on div "[DATE]" at bounding box center [234, 159] width 51 height 13
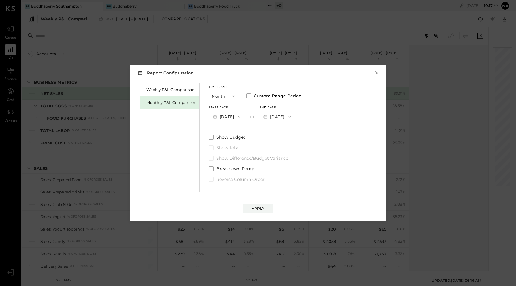
click at [295, 118] on button "[DATE]" at bounding box center [277, 116] width 36 height 11
click at [279, 154] on span "[DATE]" at bounding box center [272, 155] width 13 height 5
click at [265, 207] on button "Apply" at bounding box center [258, 209] width 30 height 10
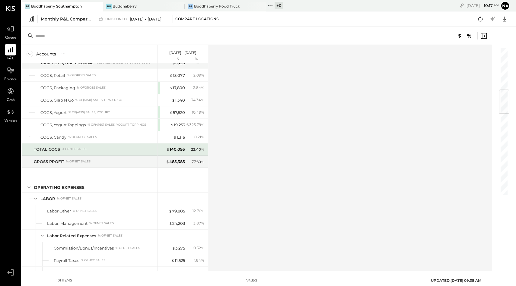
scroll to position [17, 0]
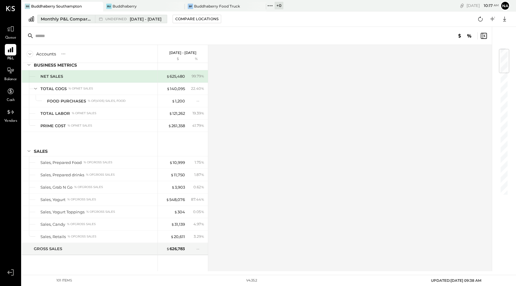
click at [141, 15] on div "undefined [DATE] - [DATE]" at bounding box center [129, 19] width 69 height 8
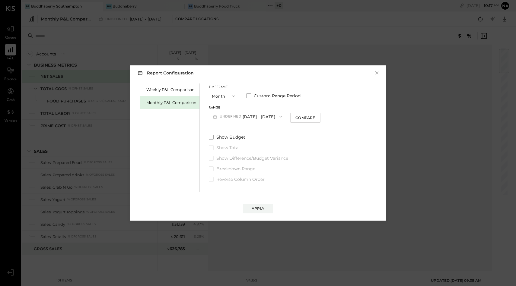
click at [232, 119] on span "undefined" at bounding box center [231, 116] width 23 height 5
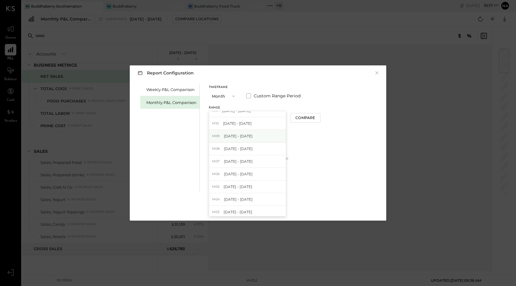
click at [234, 136] on span "[DATE] - [DATE]" at bounding box center [238, 136] width 29 height 5
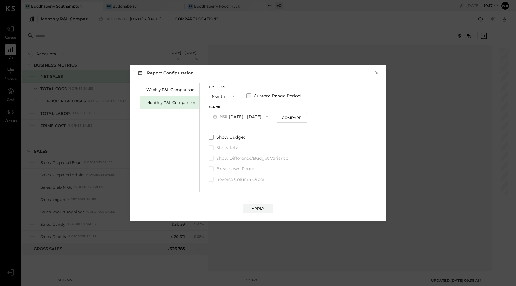
click at [247, 98] on span at bounding box center [248, 96] width 5 height 5
click at [288, 118] on button "[DATE]" at bounding box center [277, 116] width 36 height 11
click at [279, 171] on span "[DATE]" at bounding box center [272, 173] width 13 height 5
click at [262, 208] on div "Apply" at bounding box center [258, 208] width 13 height 5
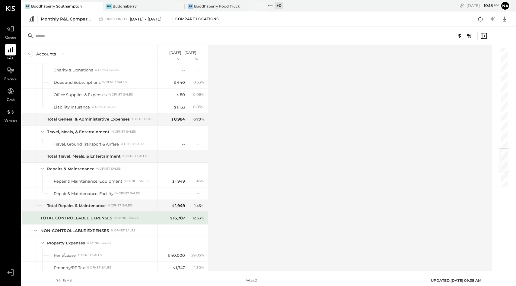
scroll to position [992, 0]
